Goal: Task Accomplishment & Management: Complete application form

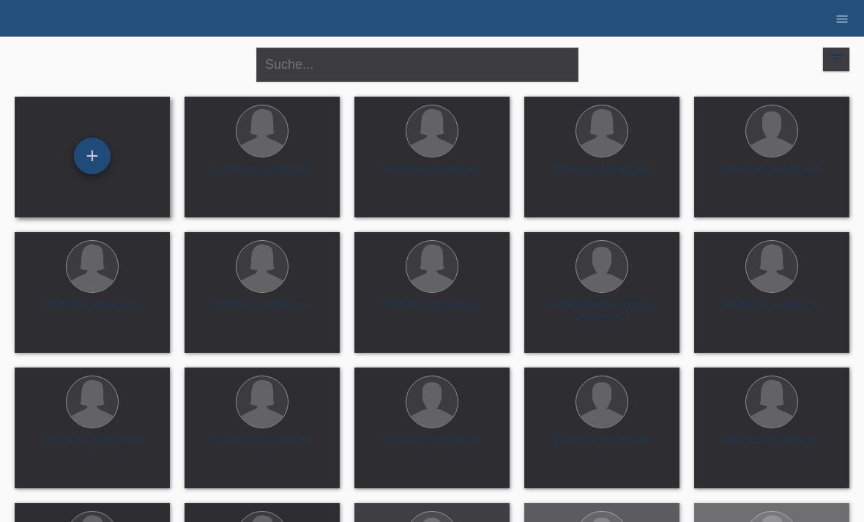
click at [102, 149] on div "+" at bounding box center [92, 156] width 35 height 25
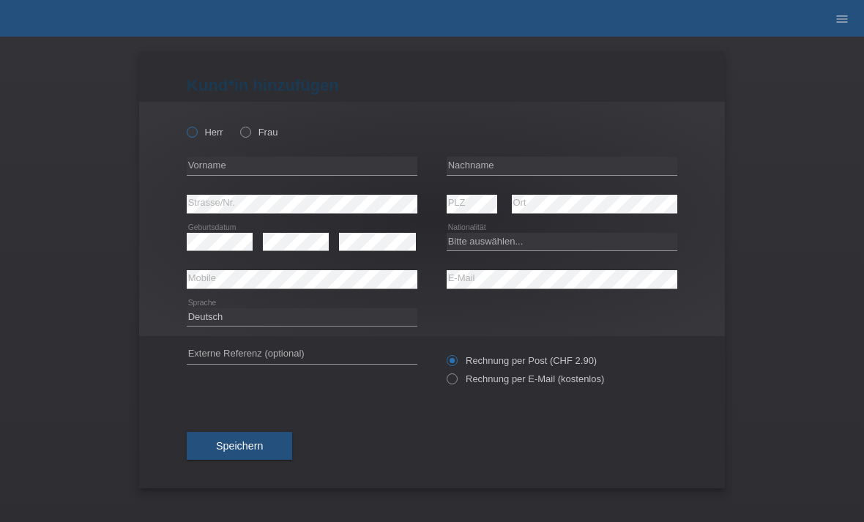
click at [207, 127] on label "Herr" at bounding box center [205, 132] width 37 height 11
click at [196, 127] on input "Herr" at bounding box center [192, 132] width 10 height 10
radio input "true"
click at [257, 168] on input "text" at bounding box center [302, 166] width 231 height 18
type input "[PERSON_NAME]"
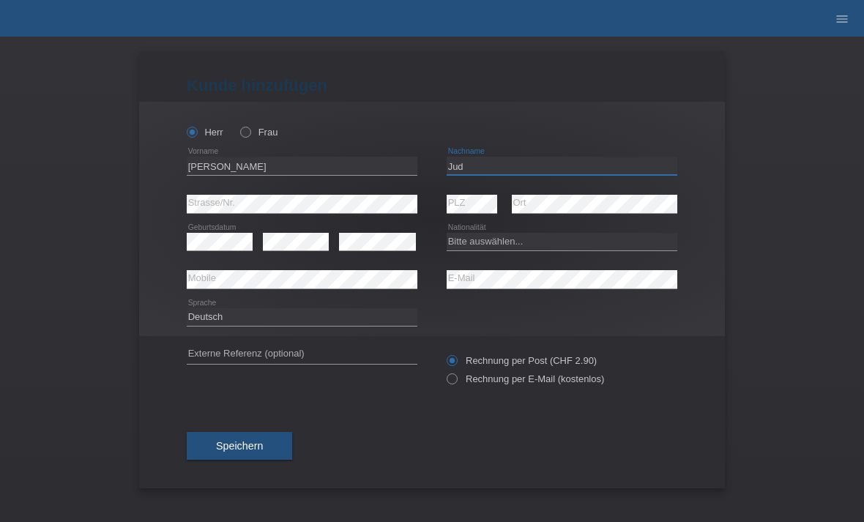
type input "Jud"
click at [223, 229] on div "error Geburtsdatum" at bounding box center [220, 241] width 66 height 37
click at [516, 237] on select "Bitte auswählen... Schweiz Deutschland Liechtenstein Österreich ------------ Af…" at bounding box center [562, 242] width 231 height 18
select select "CH"
click at [478, 388] on div "Rechnung per Post (CHF 2.90) Rechnung per E-Mail (kostenlos)" at bounding box center [562, 370] width 231 height 37
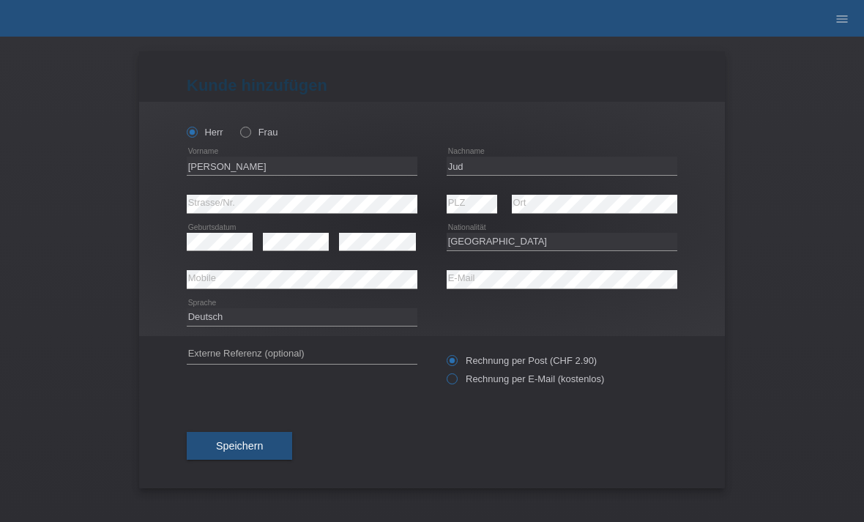
click at [454, 389] on input "Rechnung per E-Mail (kostenlos)" at bounding box center [452, 383] width 10 height 18
radio input "true"
click at [246, 460] on button "Speichern" at bounding box center [239, 446] width 105 height 28
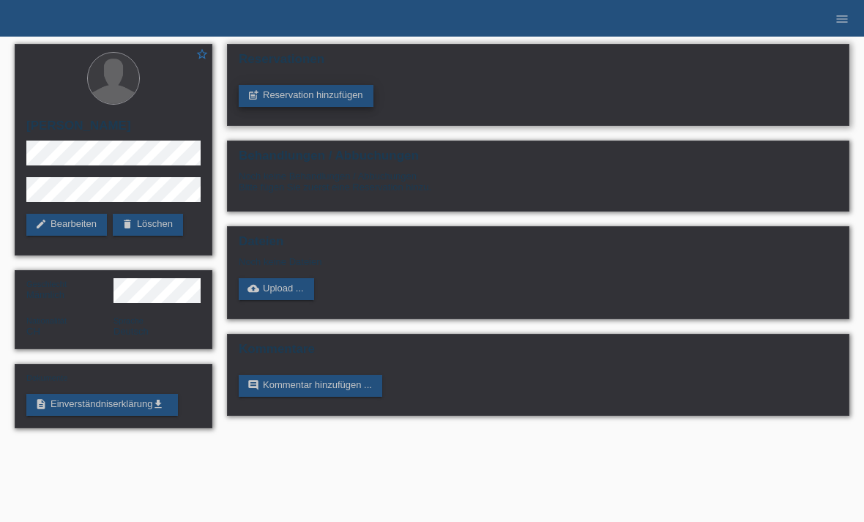
click at [341, 97] on link "post_add Reservation hinzufügen" at bounding box center [306, 96] width 135 height 22
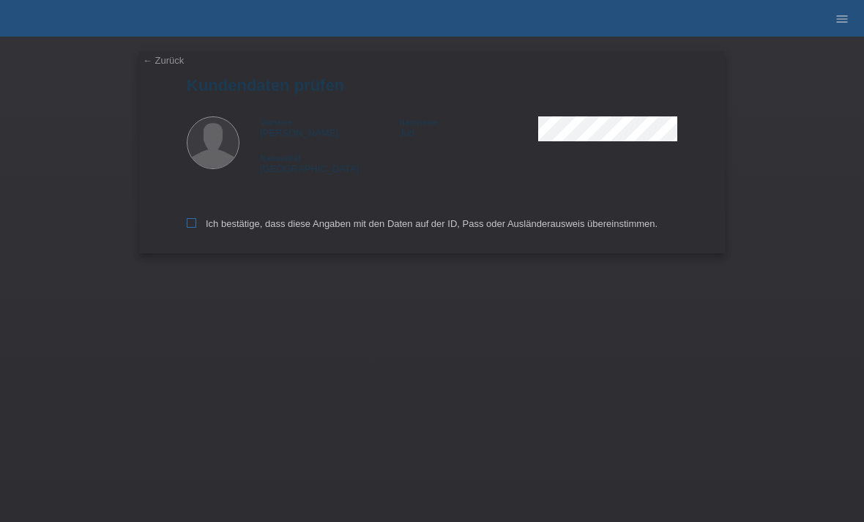
click at [190, 228] on icon at bounding box center [192, 223] width 10 height 10
click at [190, 228] on input "Ich bestätige, dass diese Angaben mit den Daten auf der ID, Pass oder Ausländer…" at bounding box center [192, 223] width 10 height 10
checkbox input "true"
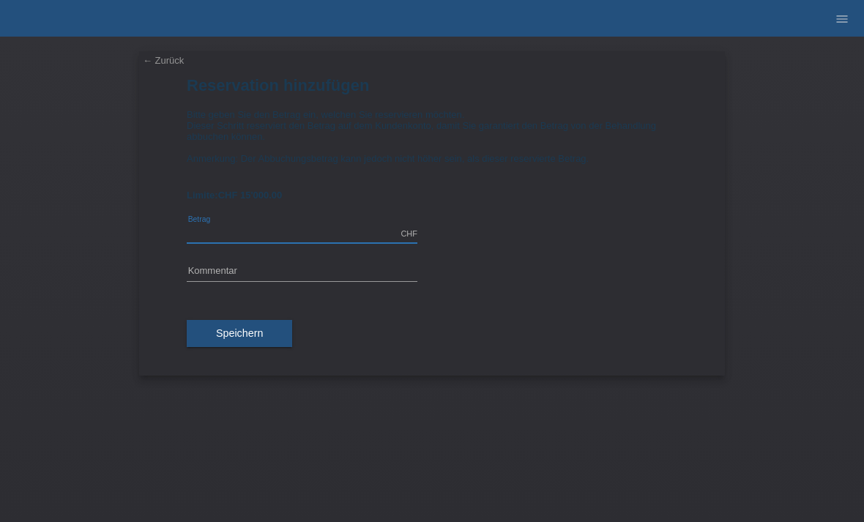
click at [322, 243] on input "text" at bounding box center [302, 234] width 231 height 18
click at [245, 339] on span "Speichern" at bounding box center [239, 333] width 47 height 12
type input "1855.00"
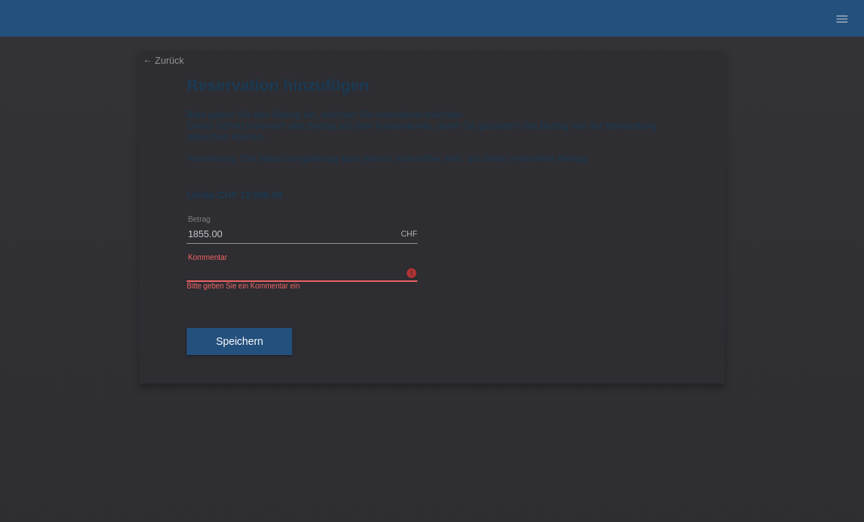
click at [327, 275] on input "text" at bounding box center [302, 272] width 231 height 18
type input "Bodyforming S"
click at [253, 347] on span "Speichern" at bounding box center [239, 341] width 47 height 12
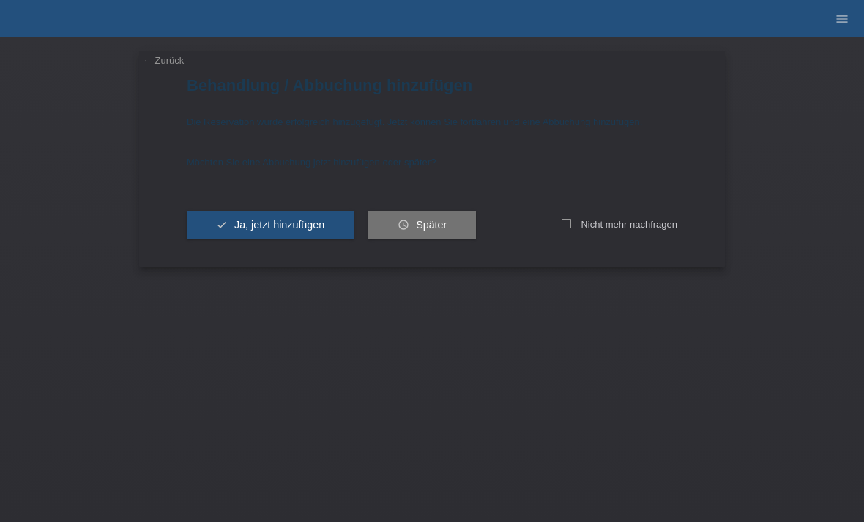
click at [173, 61] on link "← Zurück" at bounding box center [163, 60] width 41 height 11
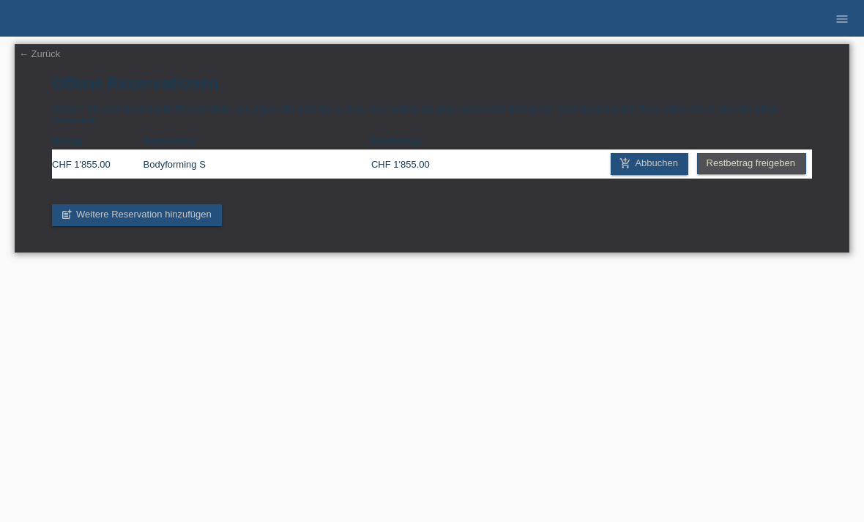
click at [248, 163] on td "Bodyforming S" at bounding box center [258, 164] width 228 height 29
click at [270, 176] on td "Bodyforming S" at bounding box center [258, 164] width 228 height 29
click at [45, 56] on link "← Zurück" at bounding box center [39, 53] width 41 height 11
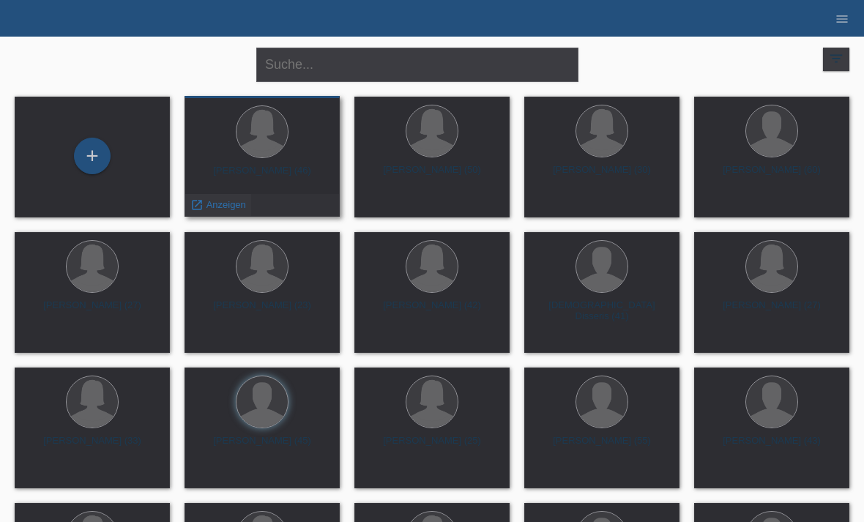
click at [245, 201] on span "Anzeigen" at bounding box center [227, 204] width 40 height 11
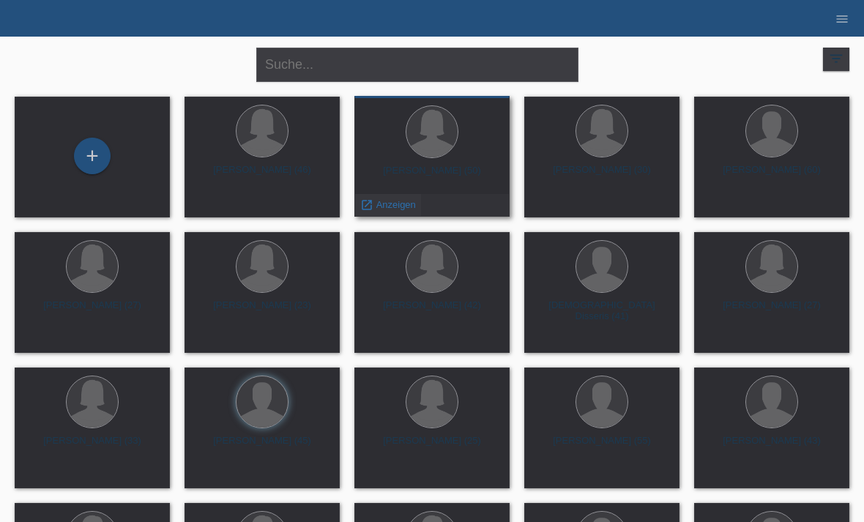
click at [394, 205] on span "Anzeigen" at bounding box center [396, 204] width 40 height 11
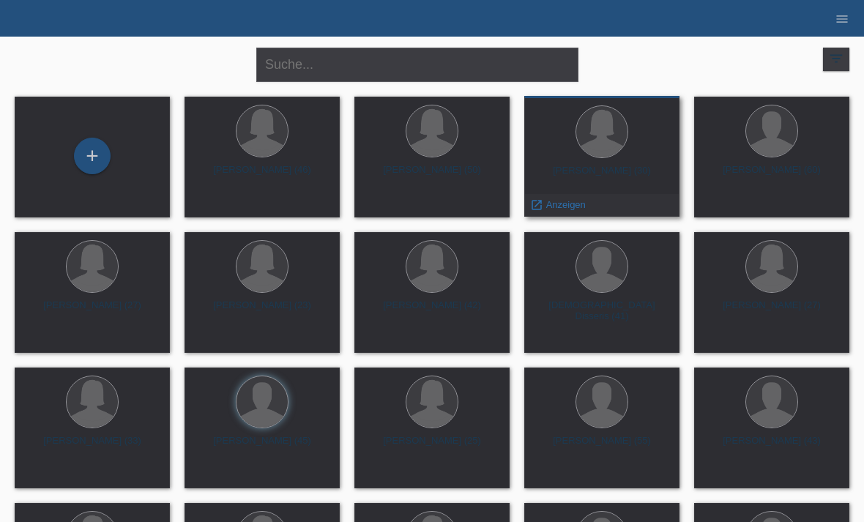
click at [609, 207] on div "launch Anzeigen" at bounding box center [602, 205] width 154 height 22
click at [550, 205] on span "Anzeigen" at bounding box center [566, 204] width 40 height 11
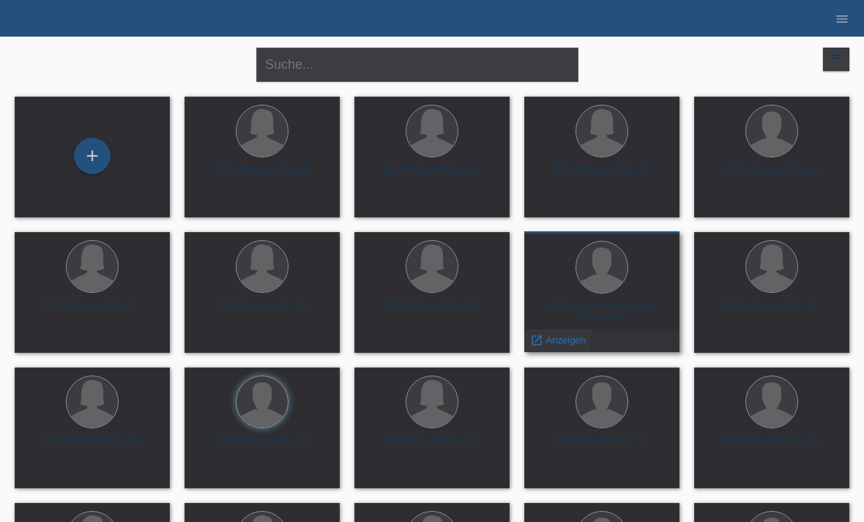
click at [565, 340] on span "Anzeigen" at bounding box center [566, 340] width 40 height 11
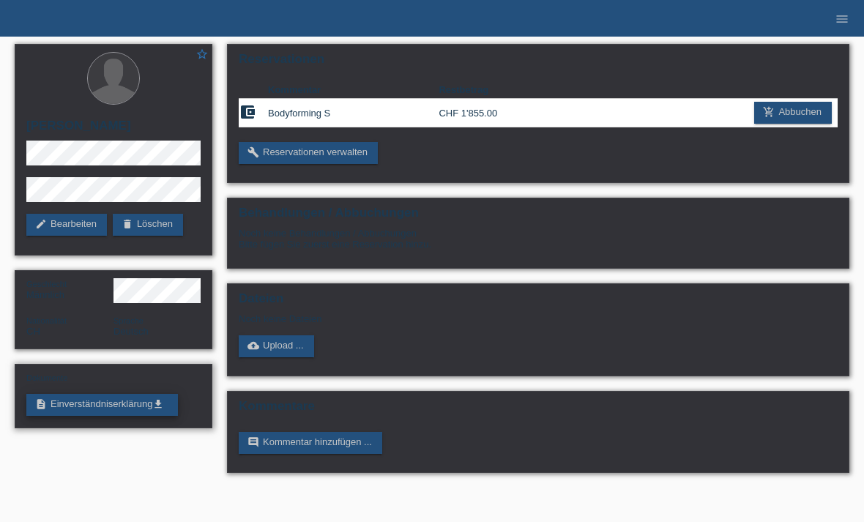
click at [120, 408] on link "description Einverständniserklärung get_app" at bounding box center [102, 405] width 152 height 22
click at [330, 157] on link "build Reservationen verwalten" at bounding box center [308, 153] width 139 height 22
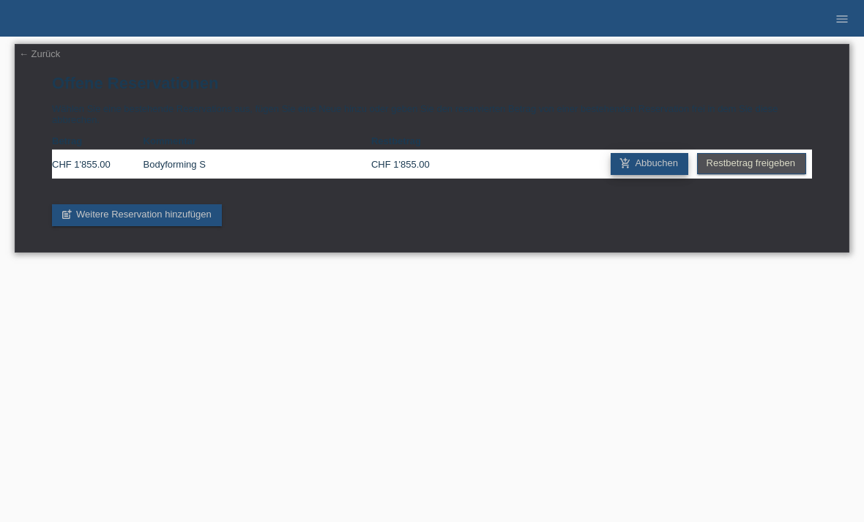
click at [651, 171] on link "add_shopping_cart Abbuchen" at bounding box center [650, 164] width 78 height 22
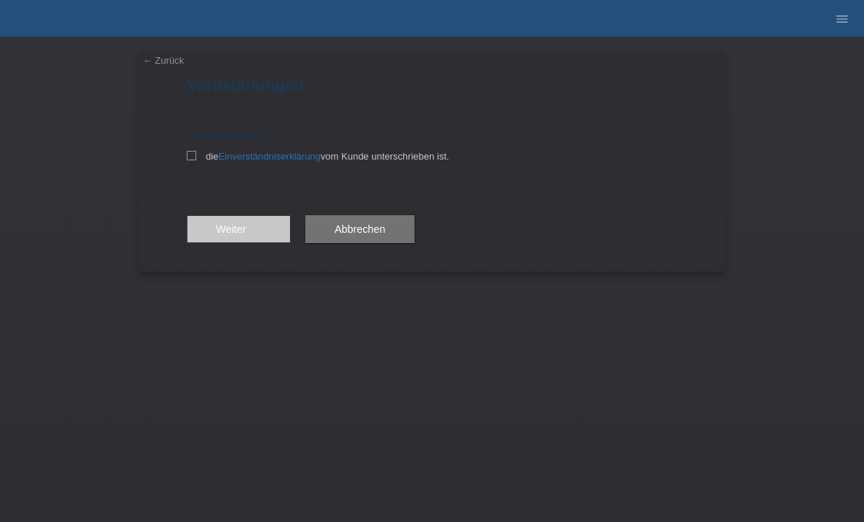
click at [189, 147] on div "Ich bestätige, dass die Einverständniserklärung vom Kunde unterschrieben ist." at bounding box center [432, 146] width 491 height 31
click at [189, 156] on icon at bounding box center [192, 156] width 10 height 10
click at [189, 156] on input "die Einverständniserklärung vom Kunde unterschrieben ist." at bounding box center [192, 156] width 10 height 10
checkbox input "true"
click at [234, 235] on span "Weiter arrow_forward" at bounding box center [238, 229] width 45 height 12
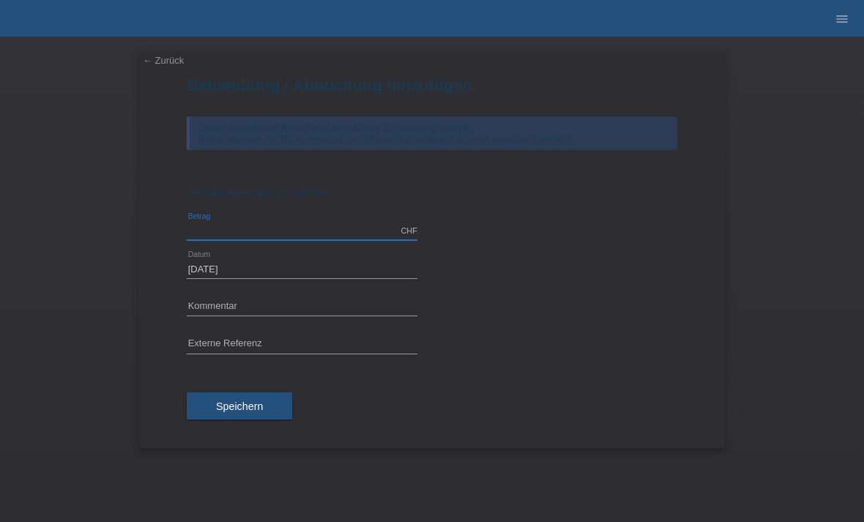
click at [306, 240] on input "text" at bounding box center [302, 231] width 231 height 18
click at [294, 238] on input "text" at bounding box center [302, 231] width 231 height 18
click at [323, 316] on input "text" at bounding box center [302, 307] width 231 height 18
type input "1855.00"
type input "Bodyforming S"
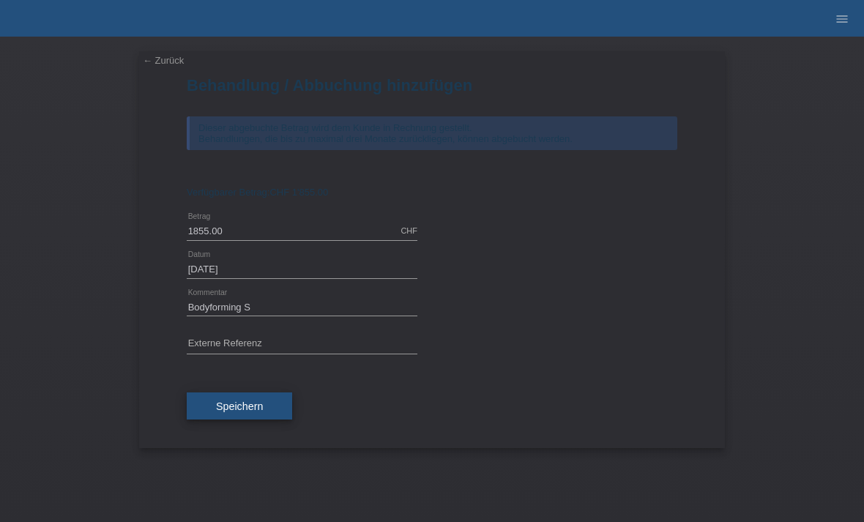
click at [268, 410] on button "Speichern" at bounding box center [239, 407] width 105 height 28
